Goal: Find specific fact: Find contact information

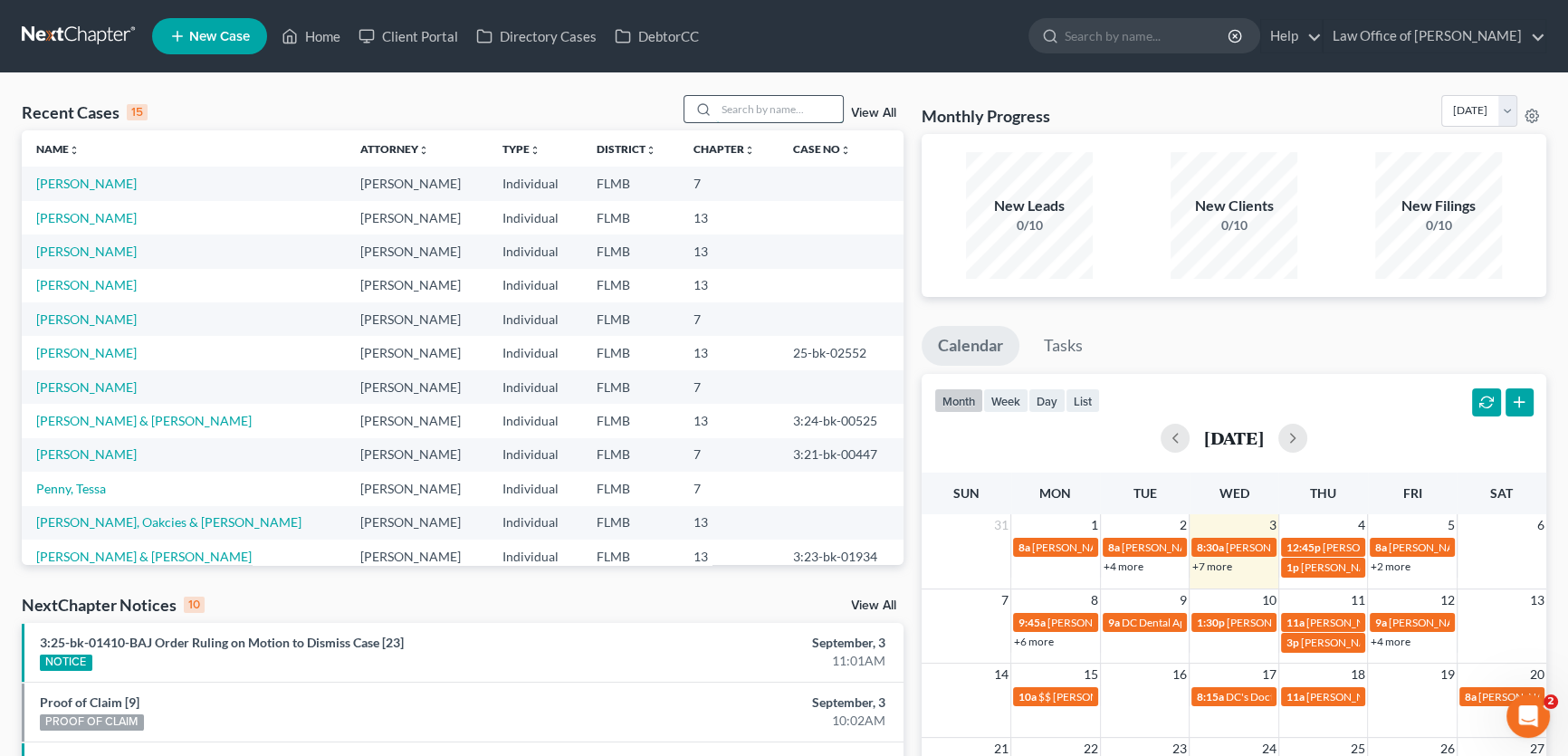
click at [722, 105] on input "search" at bounding box center [779, 109] width 126 height 26
type input "robson"
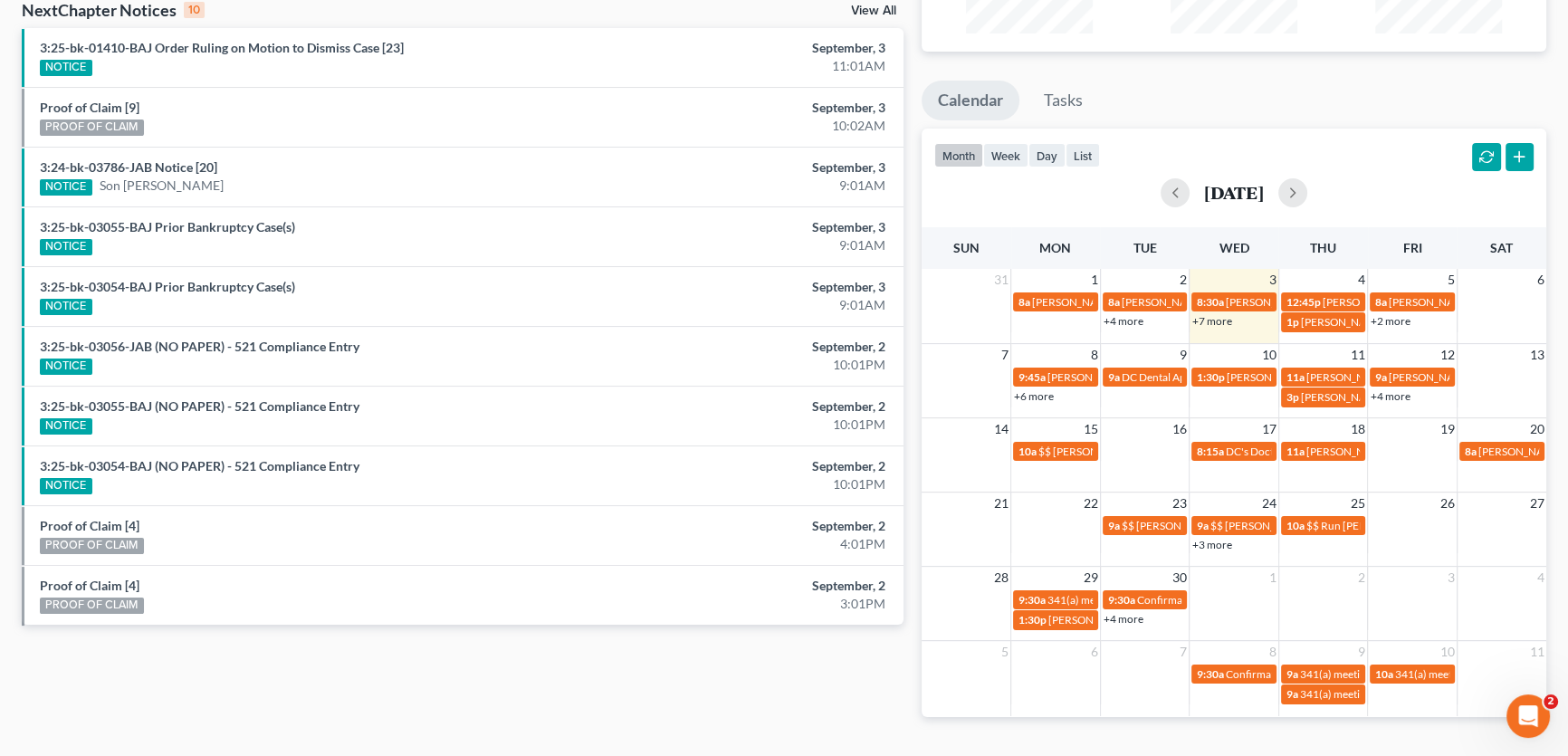
scroll to position [247, 0]
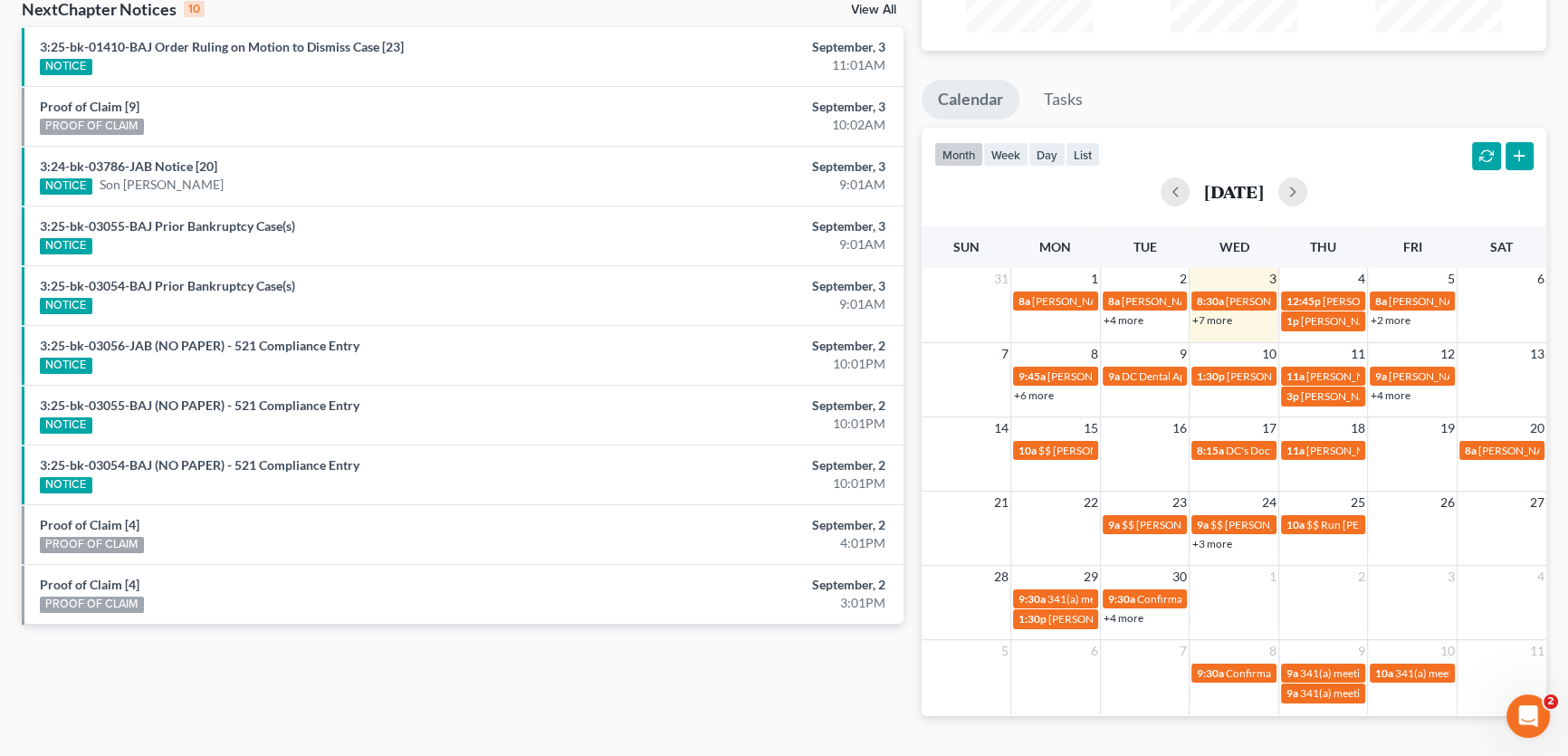
click at [1223, 316] on link "+7 more" at bounding box center [1212, 321] width 40 height 14
click at [1378, 108] on ul "Calendar Tasks" at bounding box center [1234, 103] width 625 height 48
click at [1390, 324] on link "+2 more" at bounding box center [1390, 321] width 40 height 14
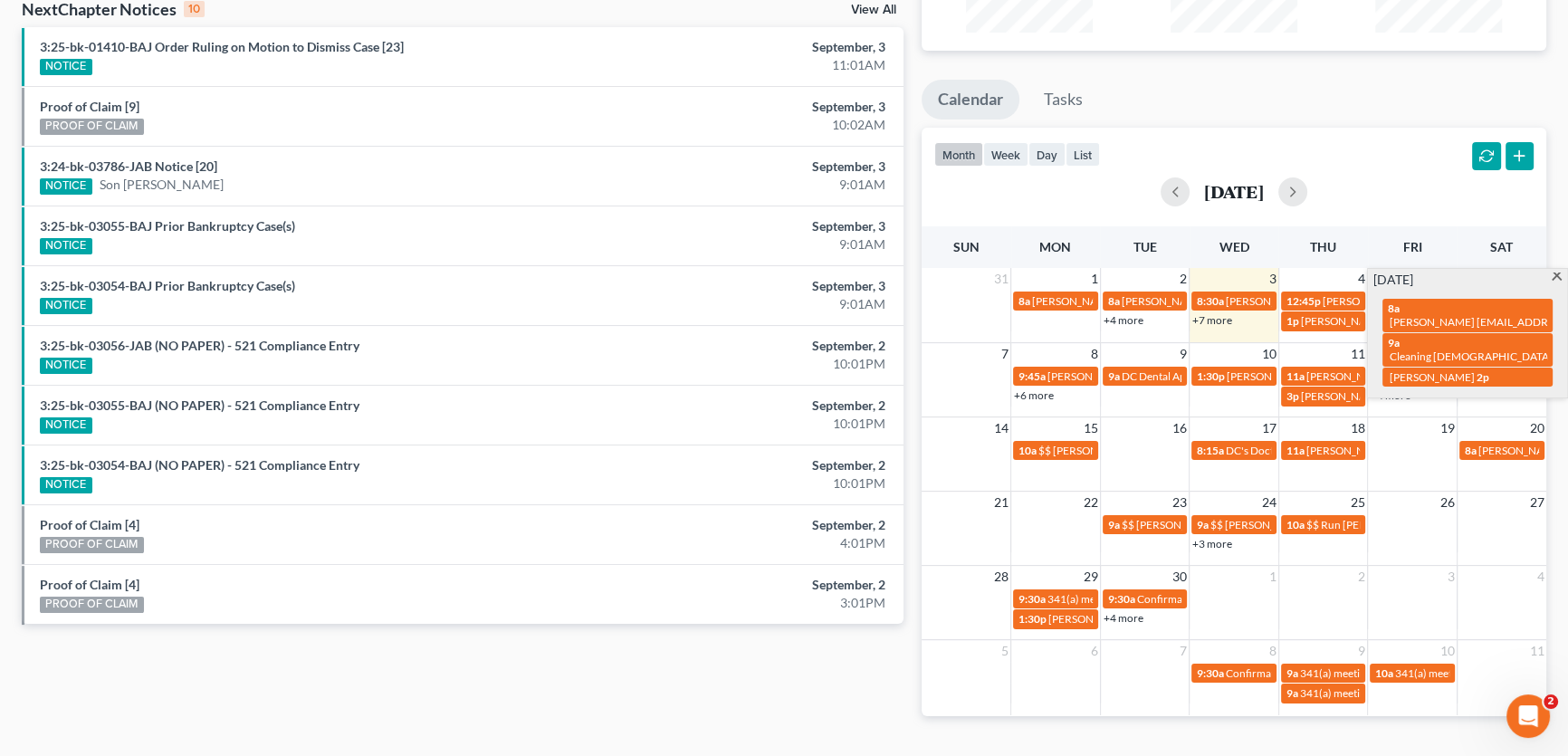
click at [1434, 136] on div "month week day list September 2025" at bounding box center [1235, 170] width 643 height 86
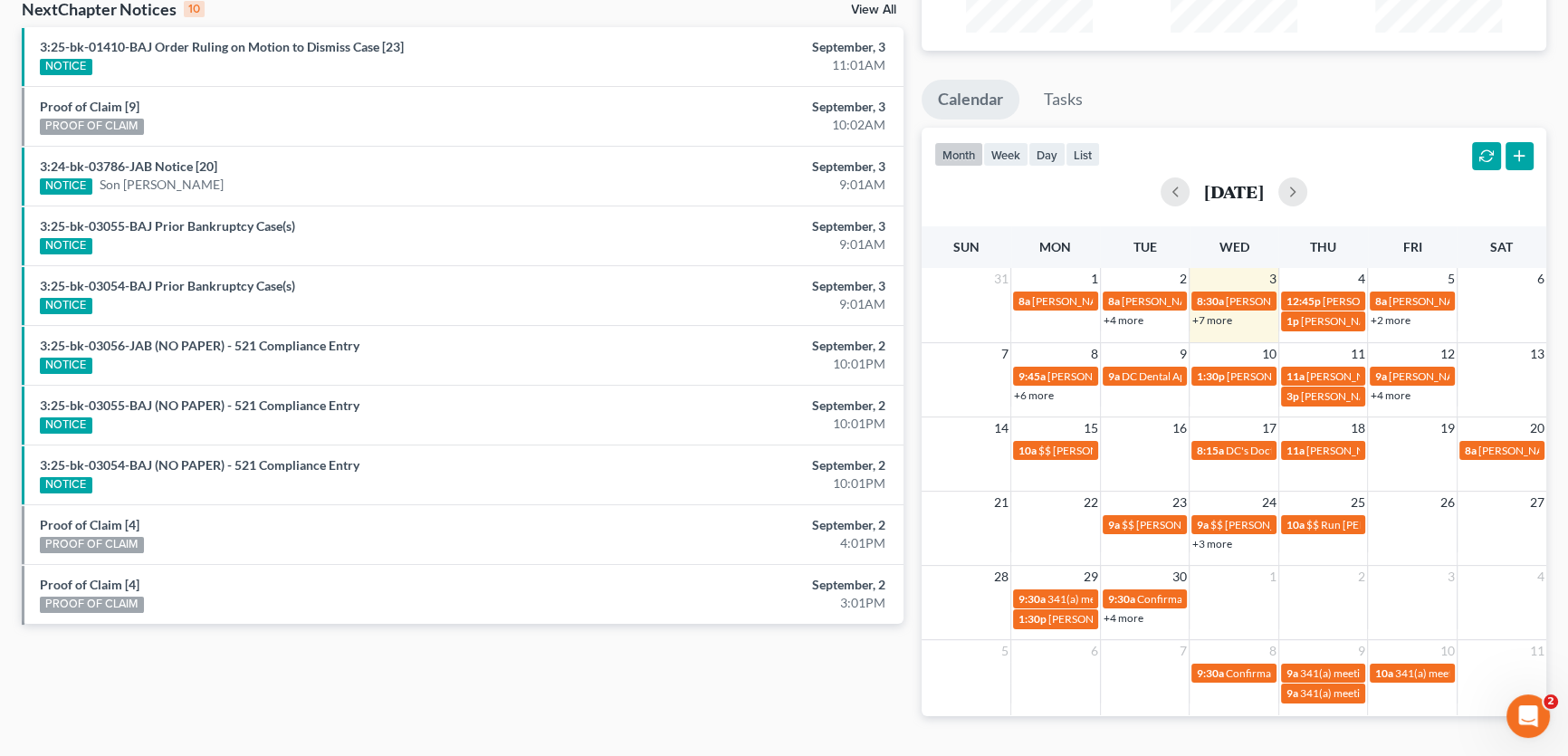
click at [1391, 392] on link "+4 more" at bounding box center [1390, 395] width 40 height 14
click at [1408, 101] on ul "Calendar Tasks" at bounding box center [1234, 103] width 625 height 48
click at [1043, 395] on link "+6 more" at bounding box center [1034, 395] width 40 height 14
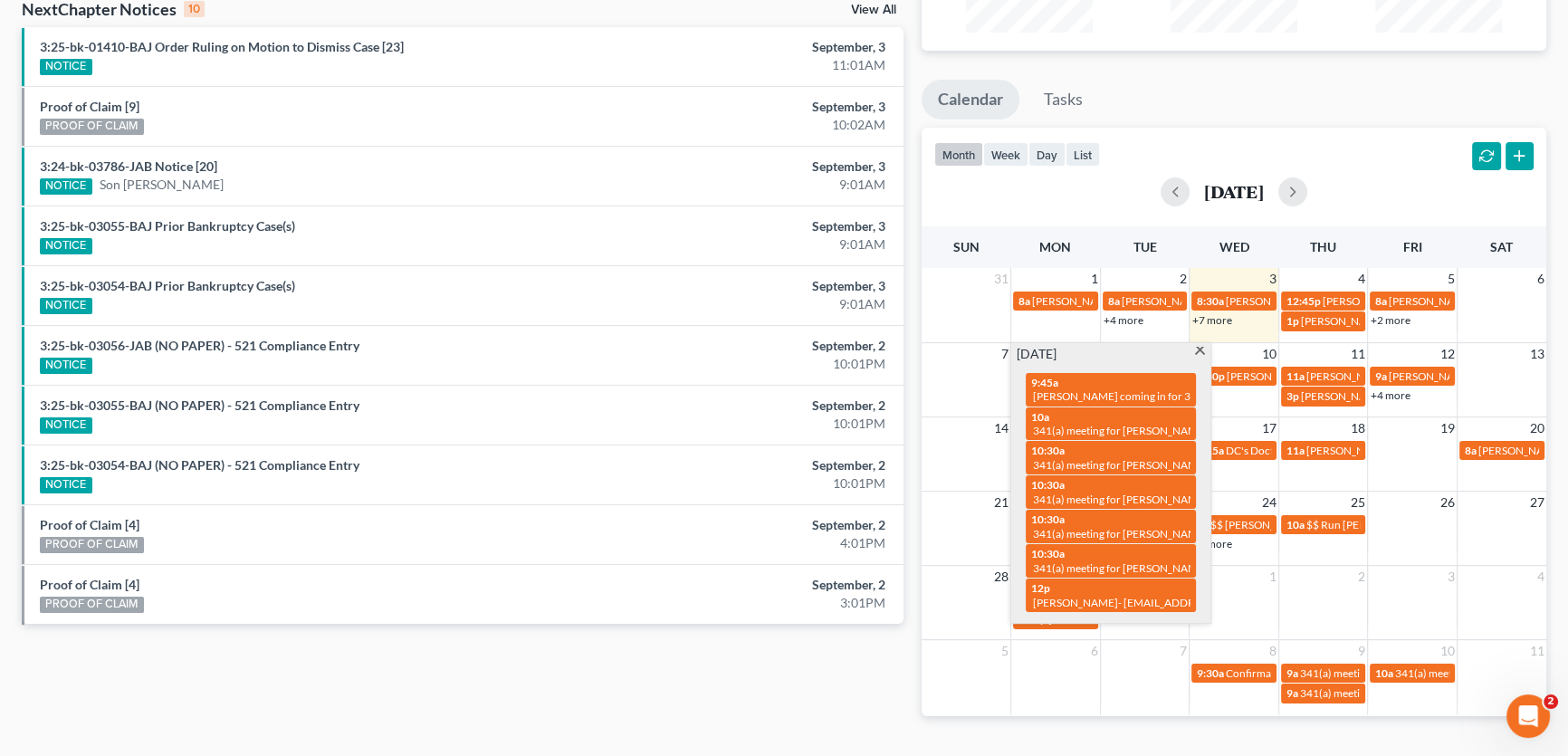
click at [1394, 128] on div "month week day list September 2025" at bounding box center [1235, 170] width 643 height 86
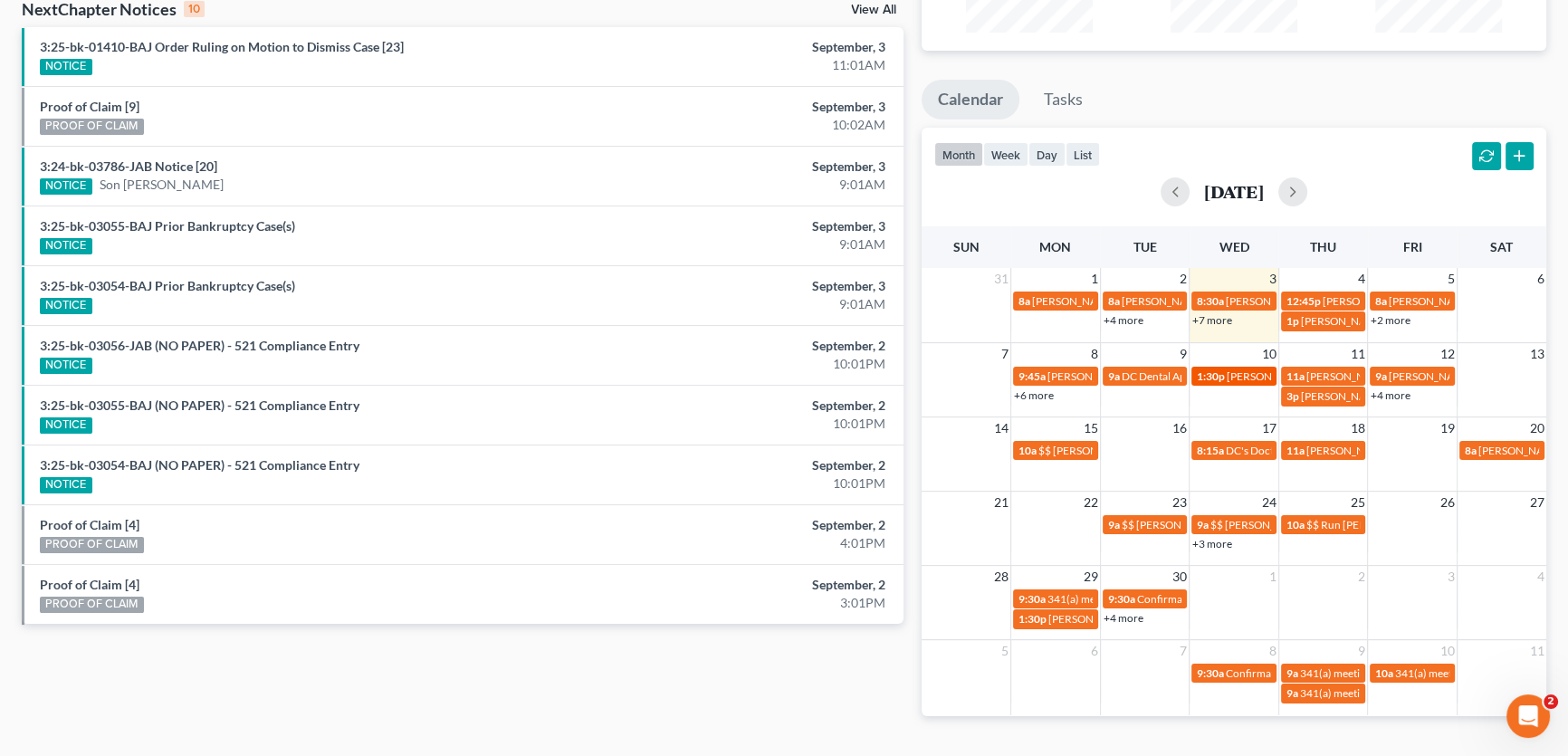
click at [1257, 373] on span "[PERSON_NAME] [PHONE_NUMBER]" at bounding box center [1318, 376] width 183 height 14
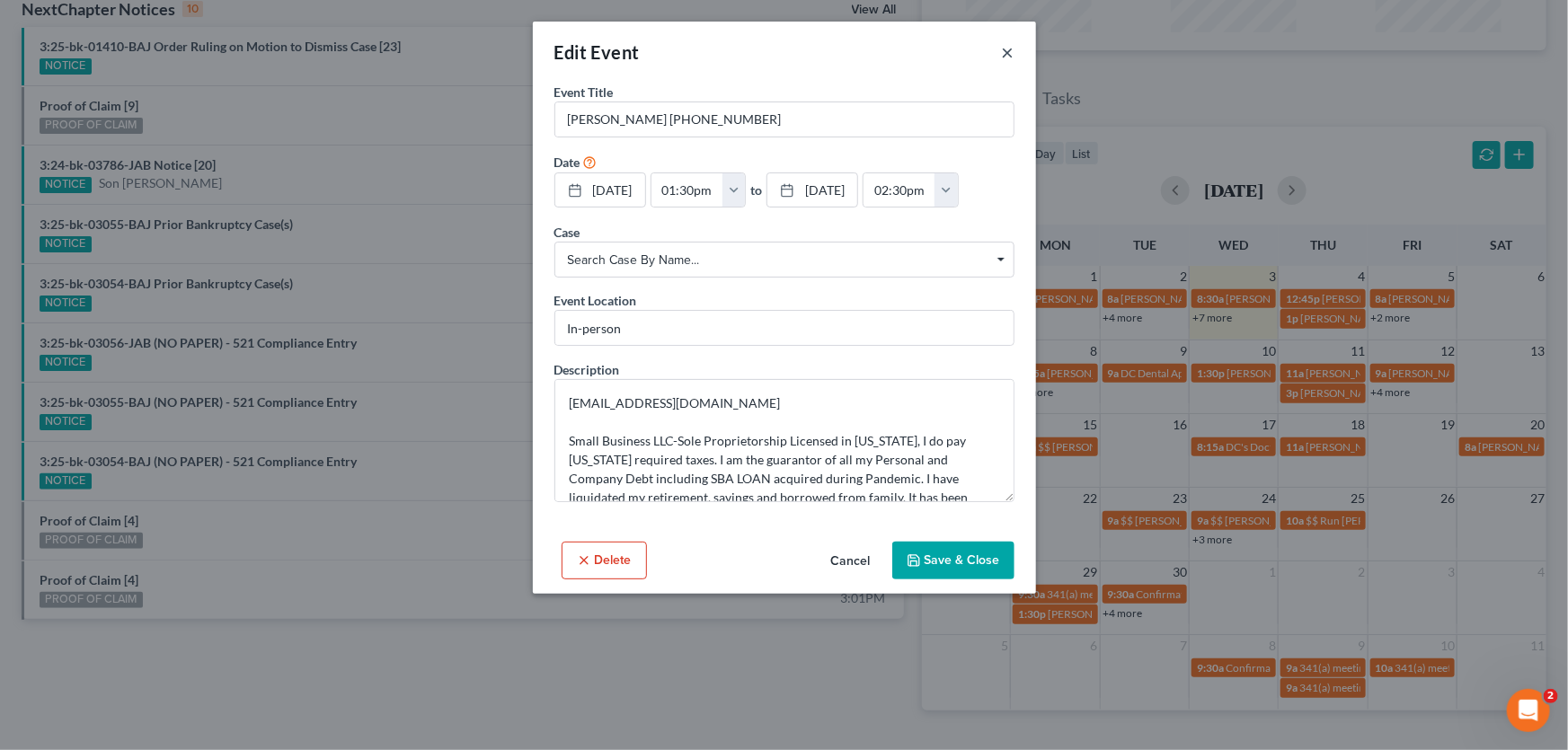
click at [1002, 46] on button "×" at bounding box center [1007, 52] width 13 height 21
